Goal: Task Accomplishment & Management: Manage account settings

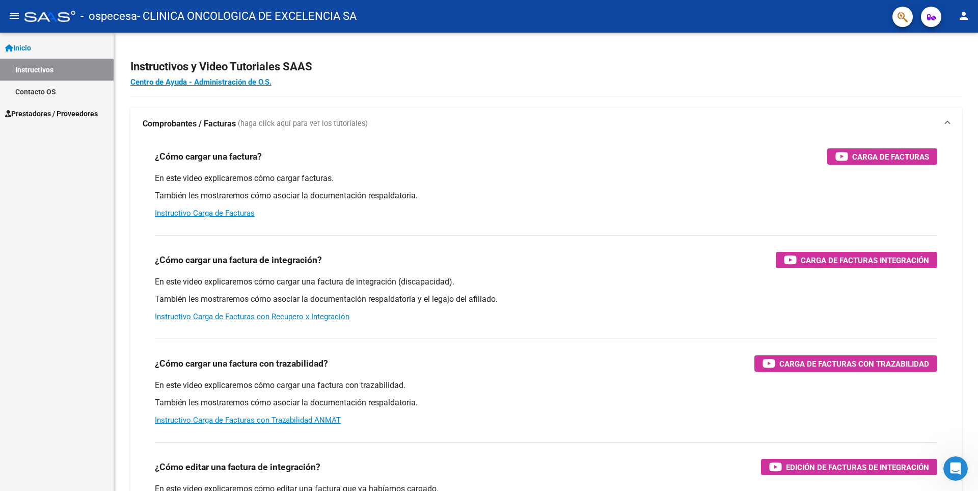
click at [35, 109] on span "Prestadores / Proveedores" at bounding box center [51, 113] width 93 height 11
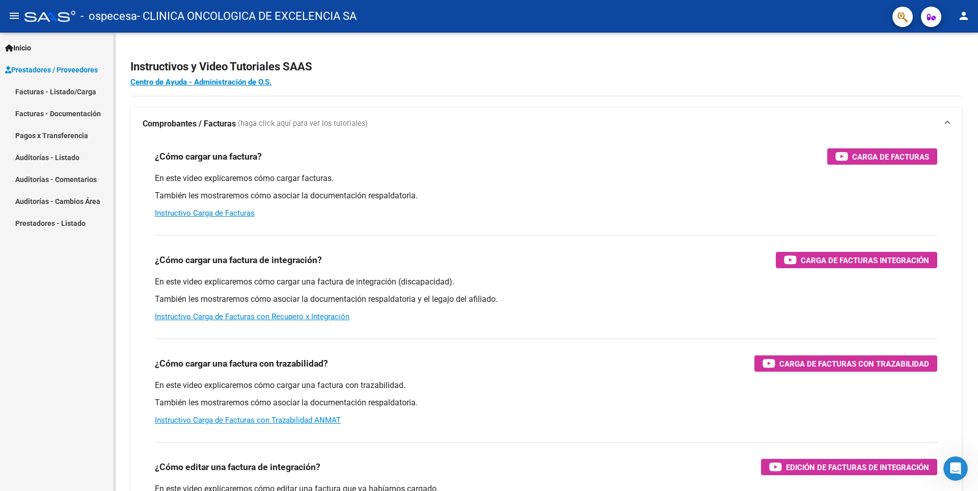
click at [959, 16] on mat-icon "person" at bounding box center [964, 16] width 12 height 12
click at [966, 34] on button "person Mi Perfil" at bounding box center [943, 43] width 62 height 24
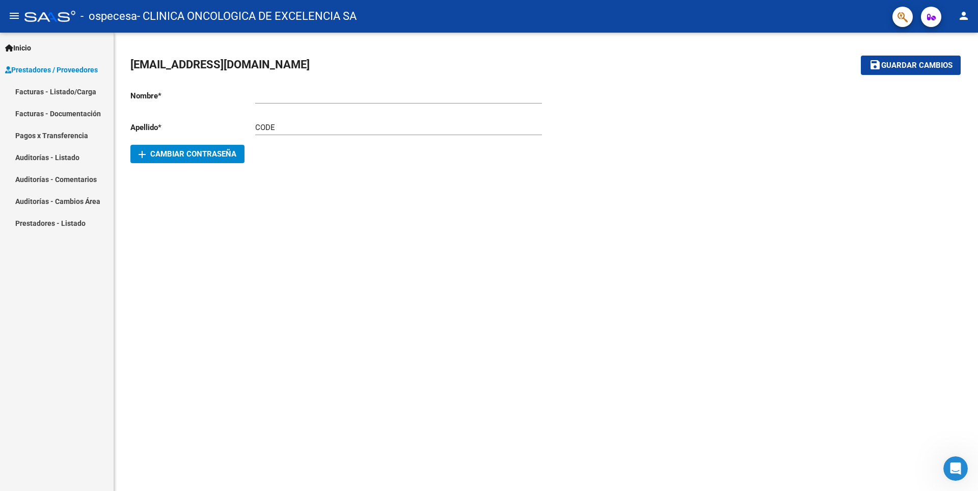
click at [49, 118] on link "Facturas - Documentación" at bounding box center [57, 113] width 114 height 22
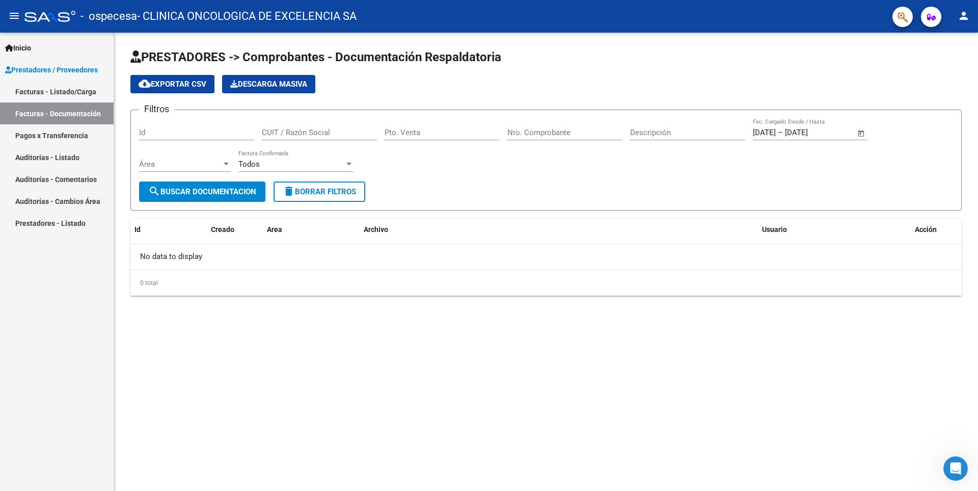
click at [52, 219] on link "Prestadores - Listado" at bounding box center [57, 223] width 114 height 22
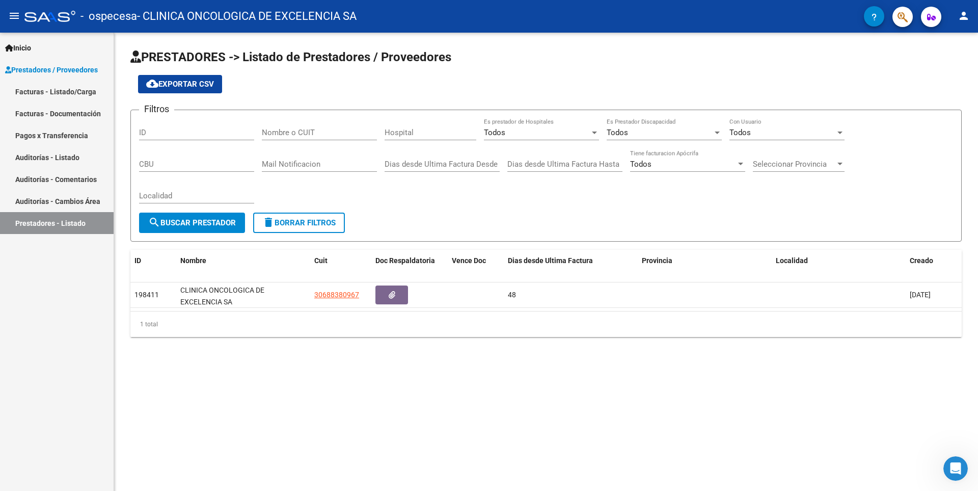
click at [41, 131] on link "Pagos x Transferencia" at bounding box center [57, 135] width 114 height 22
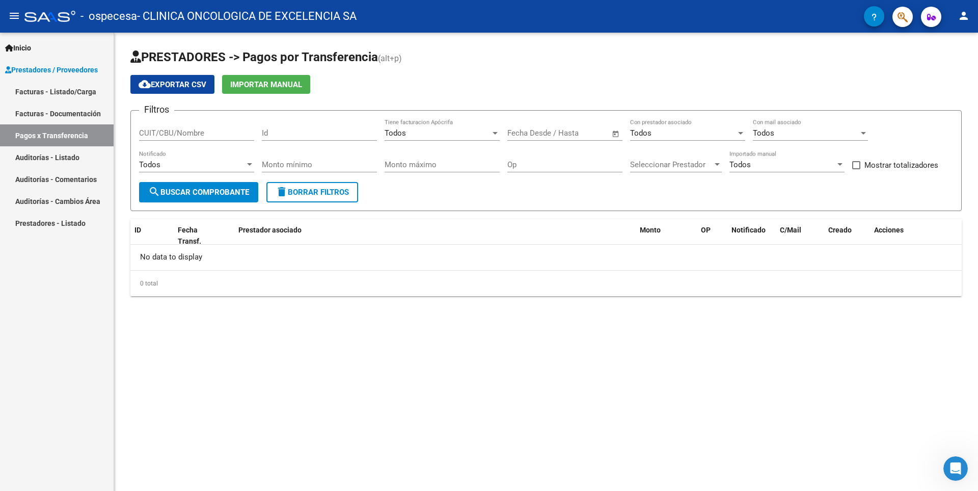
click at [47, 64] on span "Prestadores / Proveedores" at bounding box center [51, 69] width 93 height 11
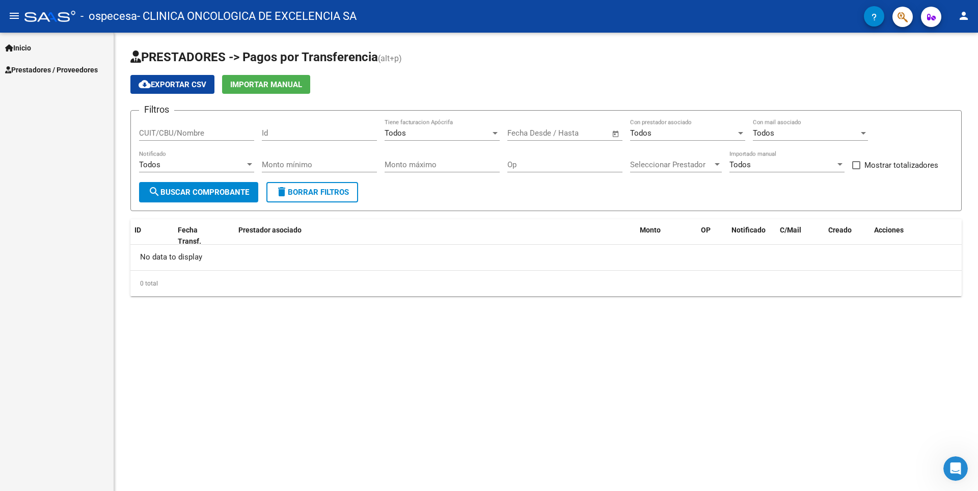
click at [47, 64] on span "Prestadores / Proveedores" at bounding box center [51, 69] width 93 height 11
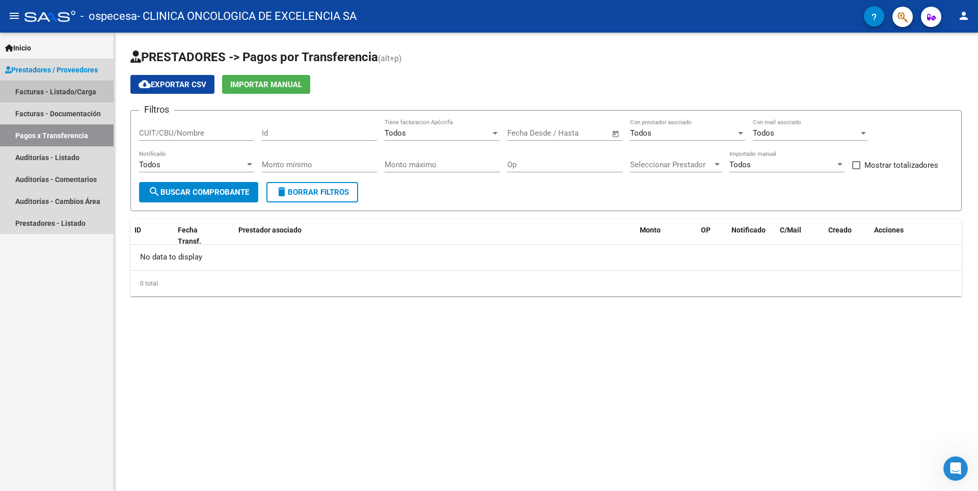
click at [60, 87] on link "Facturas - Listado/Carga" at bounding box center [57, 91] width 114 height 22
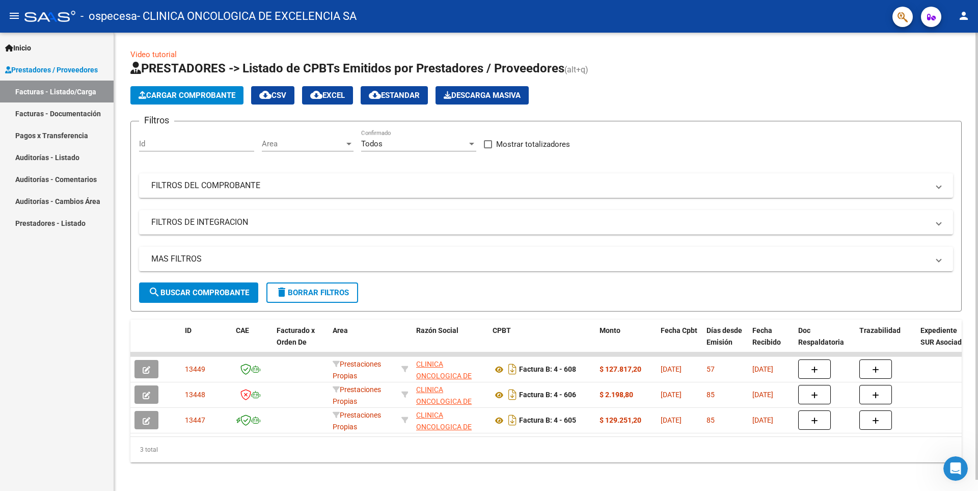
scroll to position [12, 0]
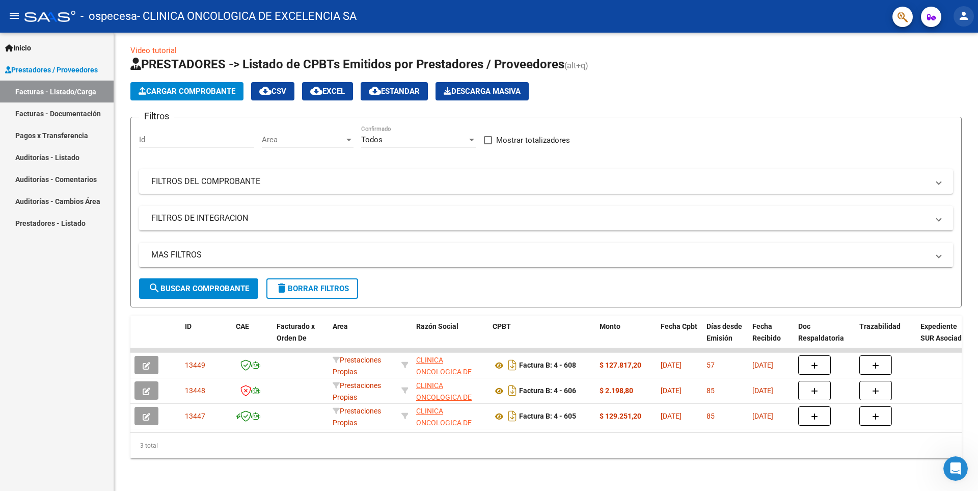
click at [970, 17] on button "person" at bounding box center [964, 16] width 20 height 20
click at [952, 69] on button "exit_to_app Salir" at bounding box center [943, 67] width 62 height 24
